Goal: Task Accomplishment & Management: Manage account settings

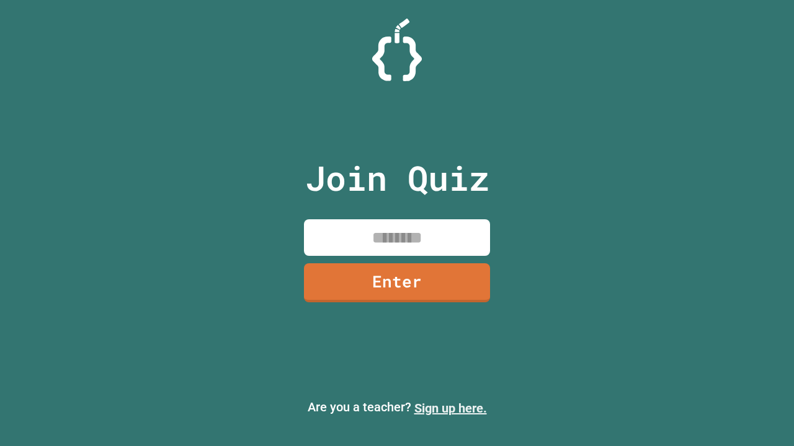
click at [450, 409] on link "Sign up here." at bounding box center [450, 408] width 73 height 15
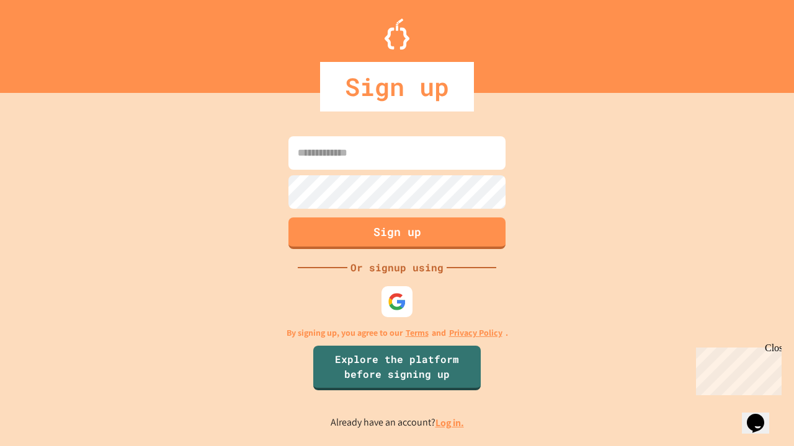
click at [450, 423] on link "Log in." at bounding box center [449, 423] width 29 height 13
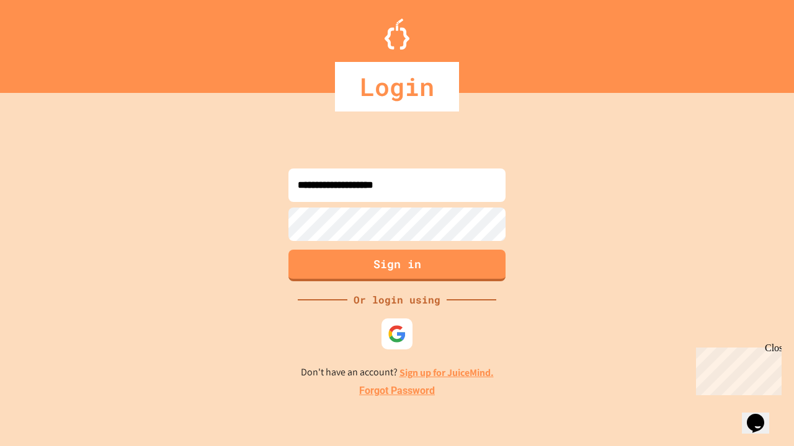
type input "**********"
